Goal: Task Accomplishment & Management: Manage account settings

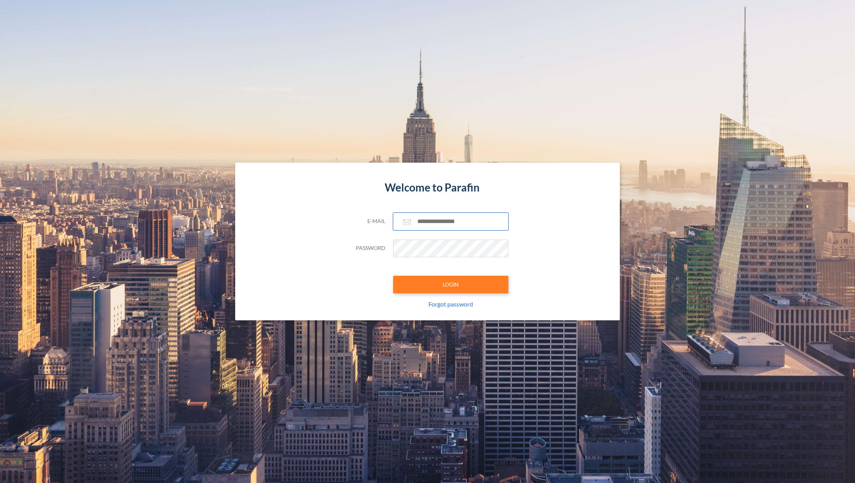
click at [429, 222] on input "text" at bounding box center [450, 222] width 115 height 18
paste input "**********"
type input "**********"
click at [434, 284] on button "LOGIN" at bounding box center [450, 285] width 115 height 18
